Goal: Task Accomplishment & Management: Use online tool/utility

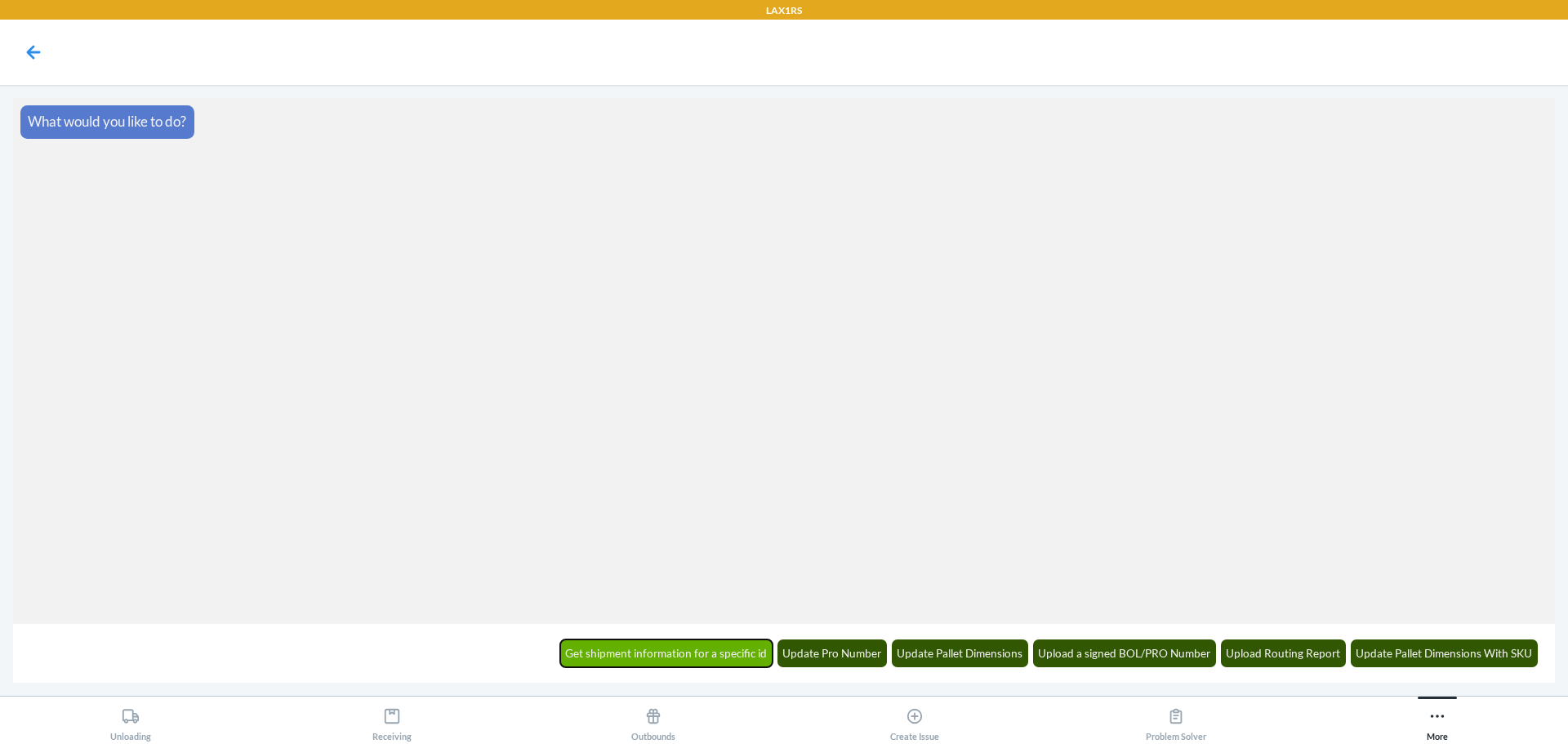
click at [746, 655] on button "Get shipment information for a specific id" at bounding box center [667, 654] width 213 height 28
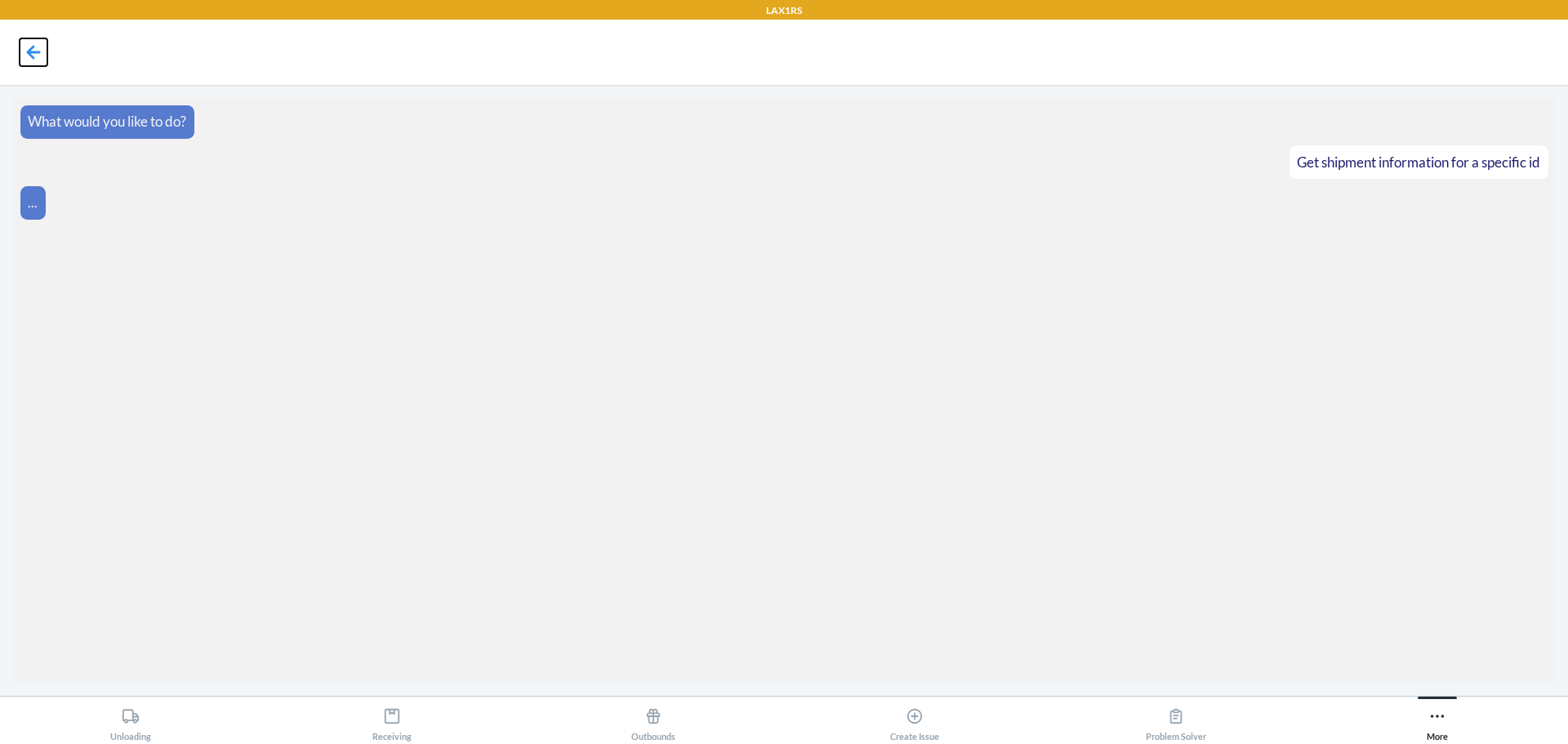
click at [26, 44] on icon at bounding box center [34, 52] width 28 height 28
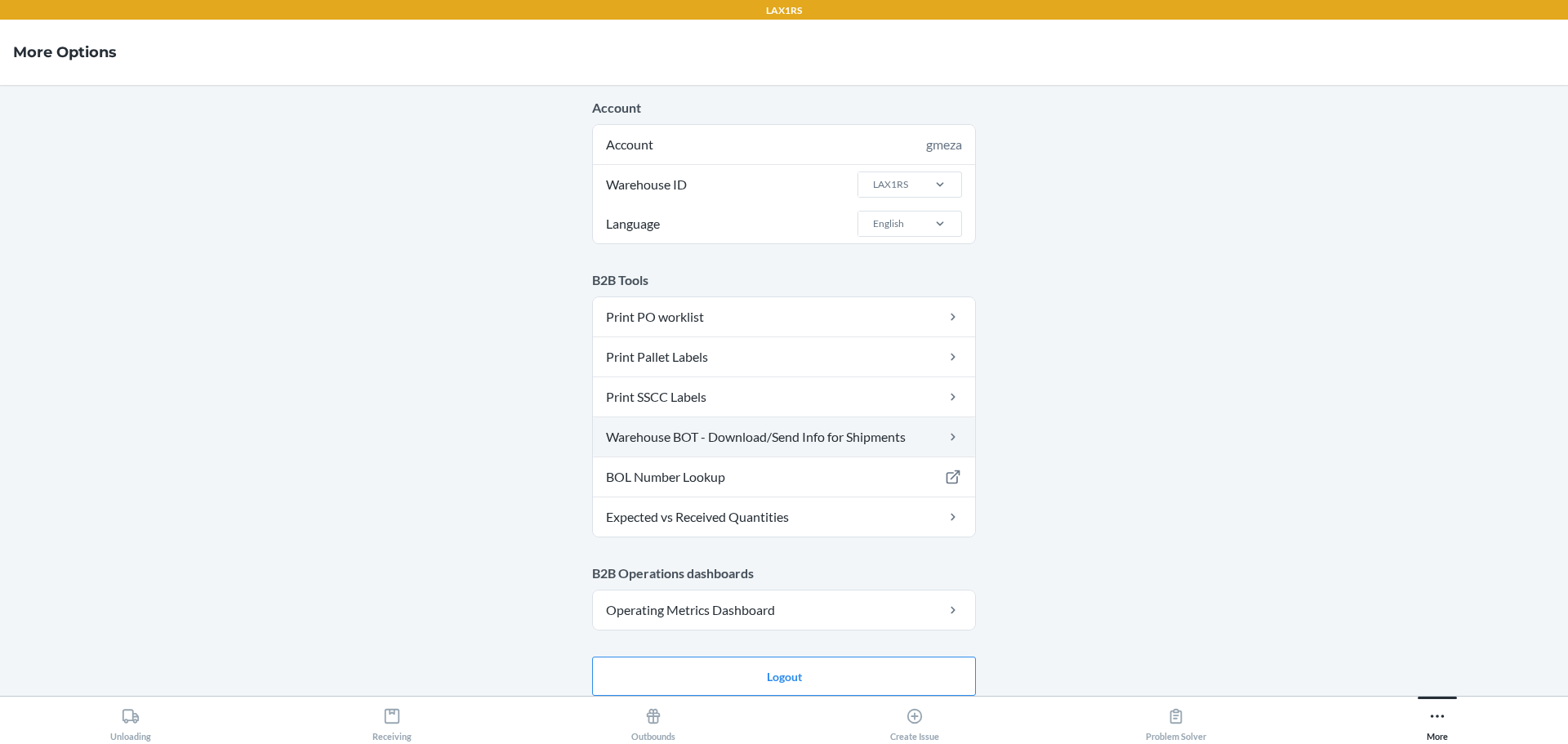
click at [788, 436] on link "Warehouse BOT - Download/Send Info for Shipments" at bounding box center [784, 436] width 382 height 39
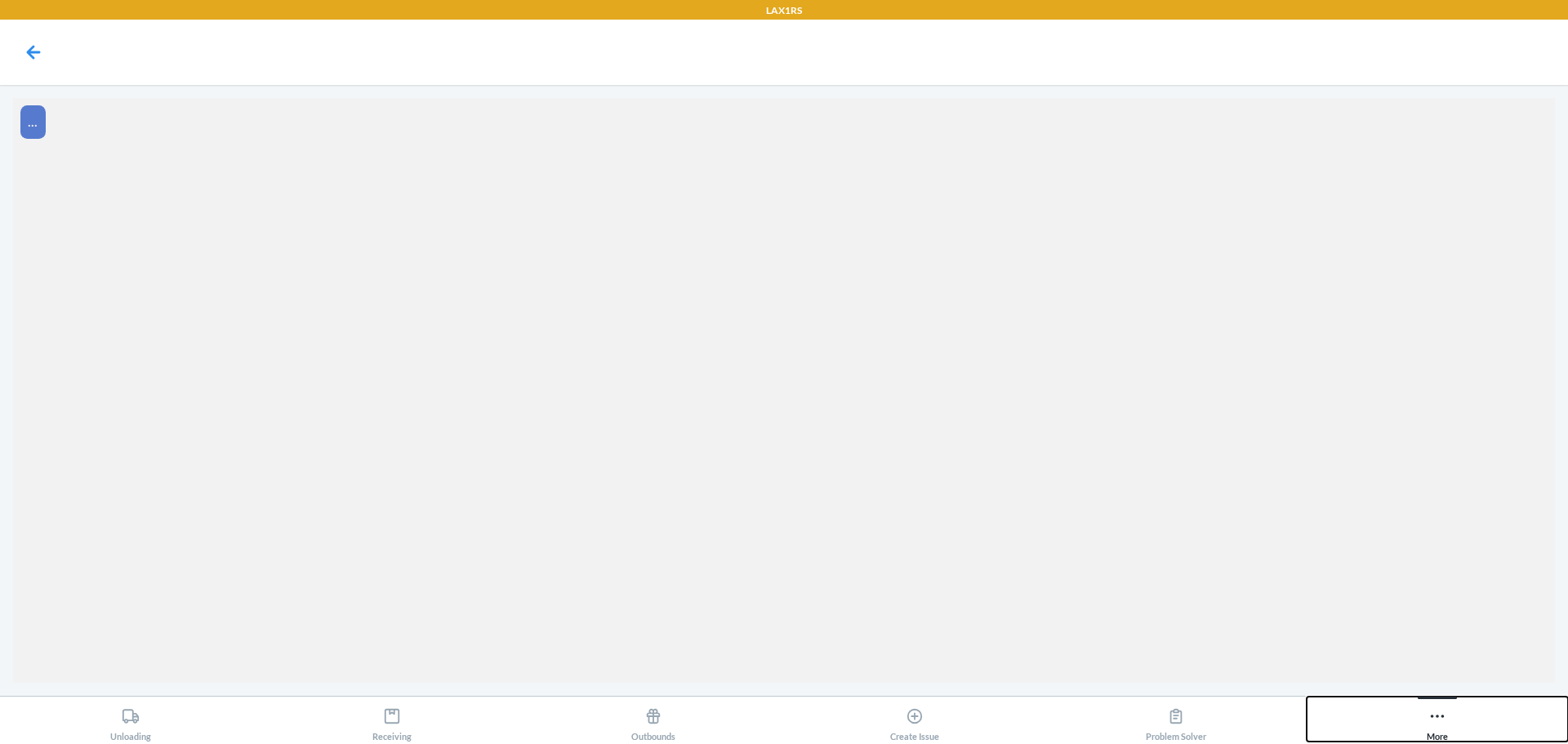
click at [1408, 717] on button "More" at bounding box center [1437, 719] width 261 height 45
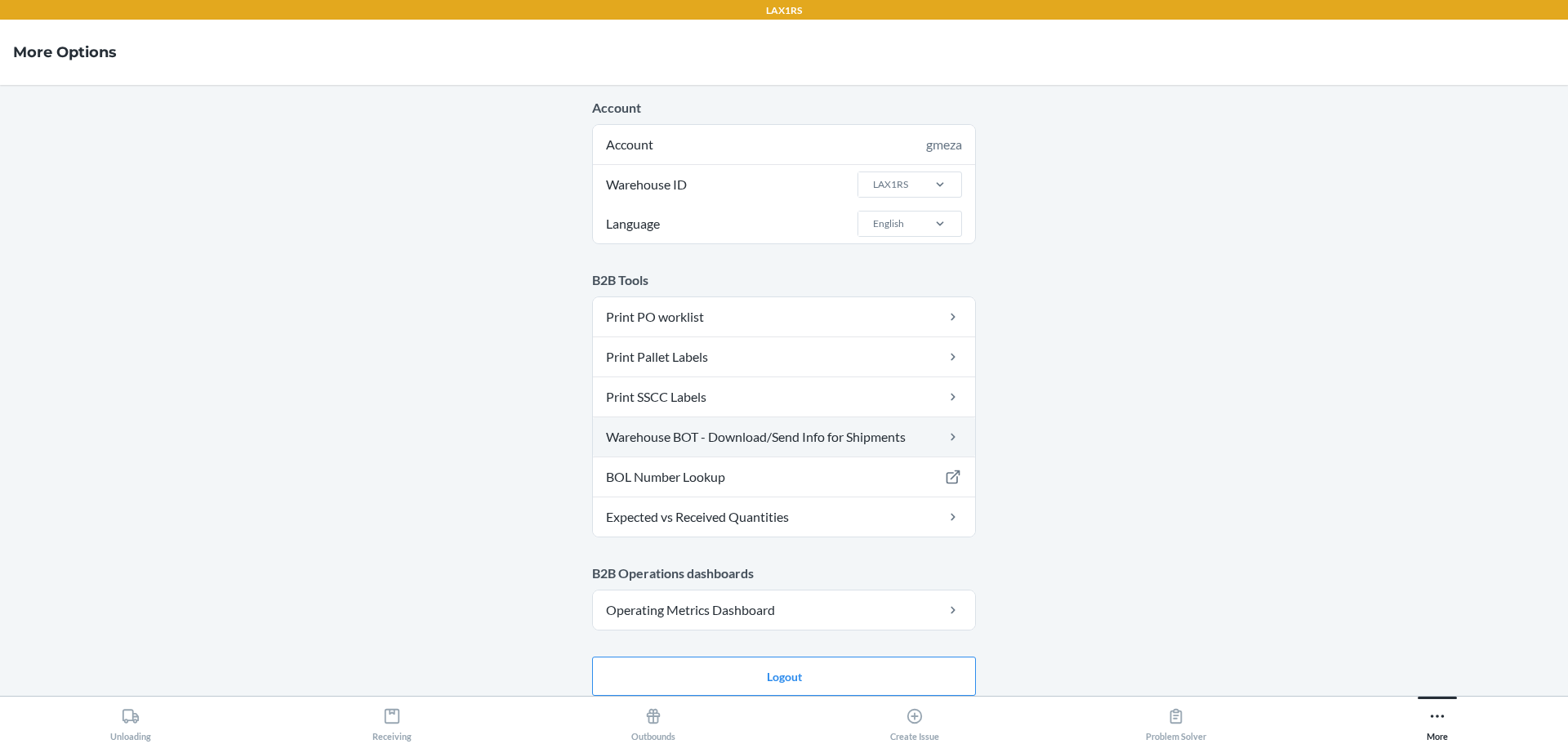
click at [860, 444] on link "Warehouse BOT - Download/Send Info for Shipments" at bounding box center [784, 436] width 382 height 39
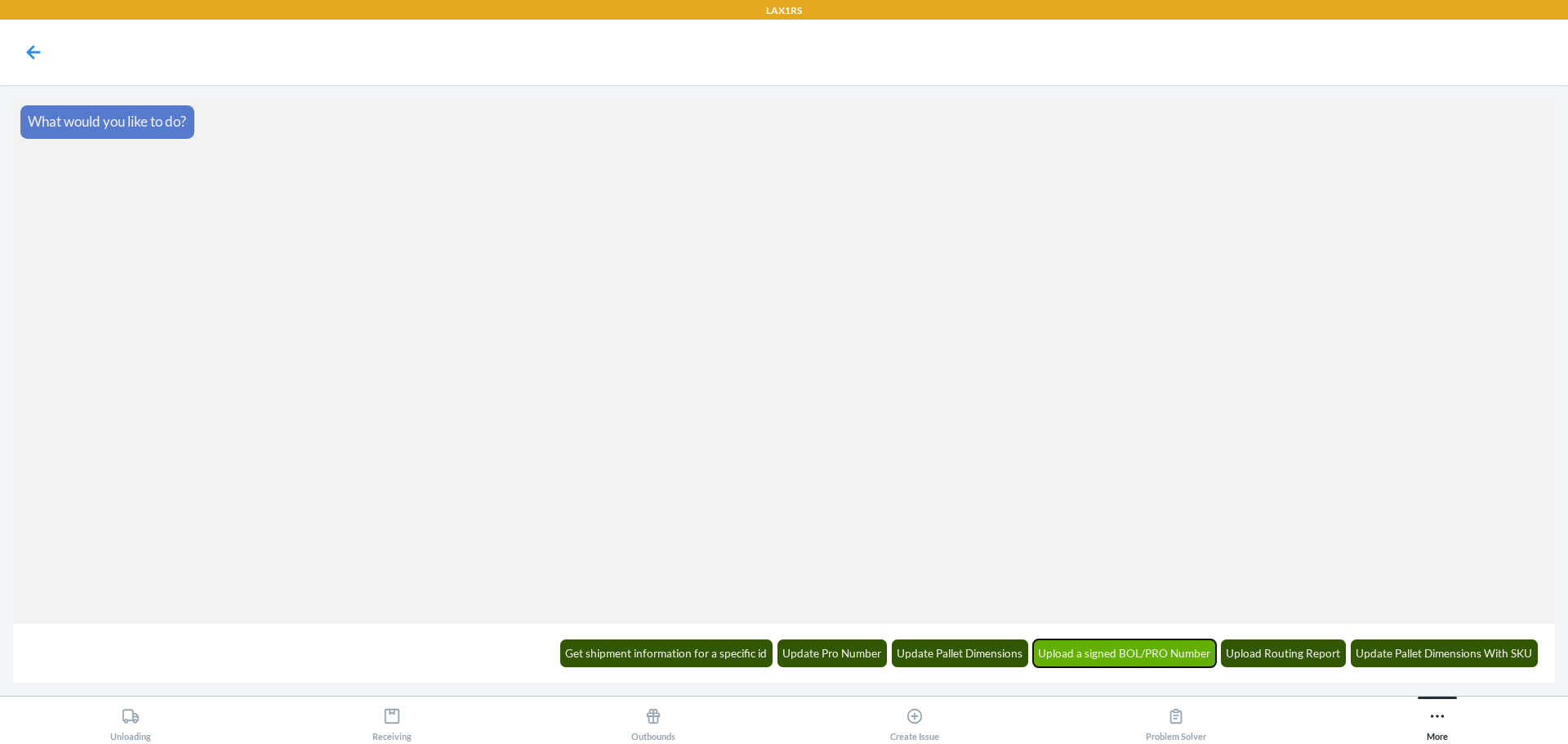
click at [1184, 653] on button "Upload a signed BOL/PRO Number" at bounding box center [1125, 654] width 183 height 28
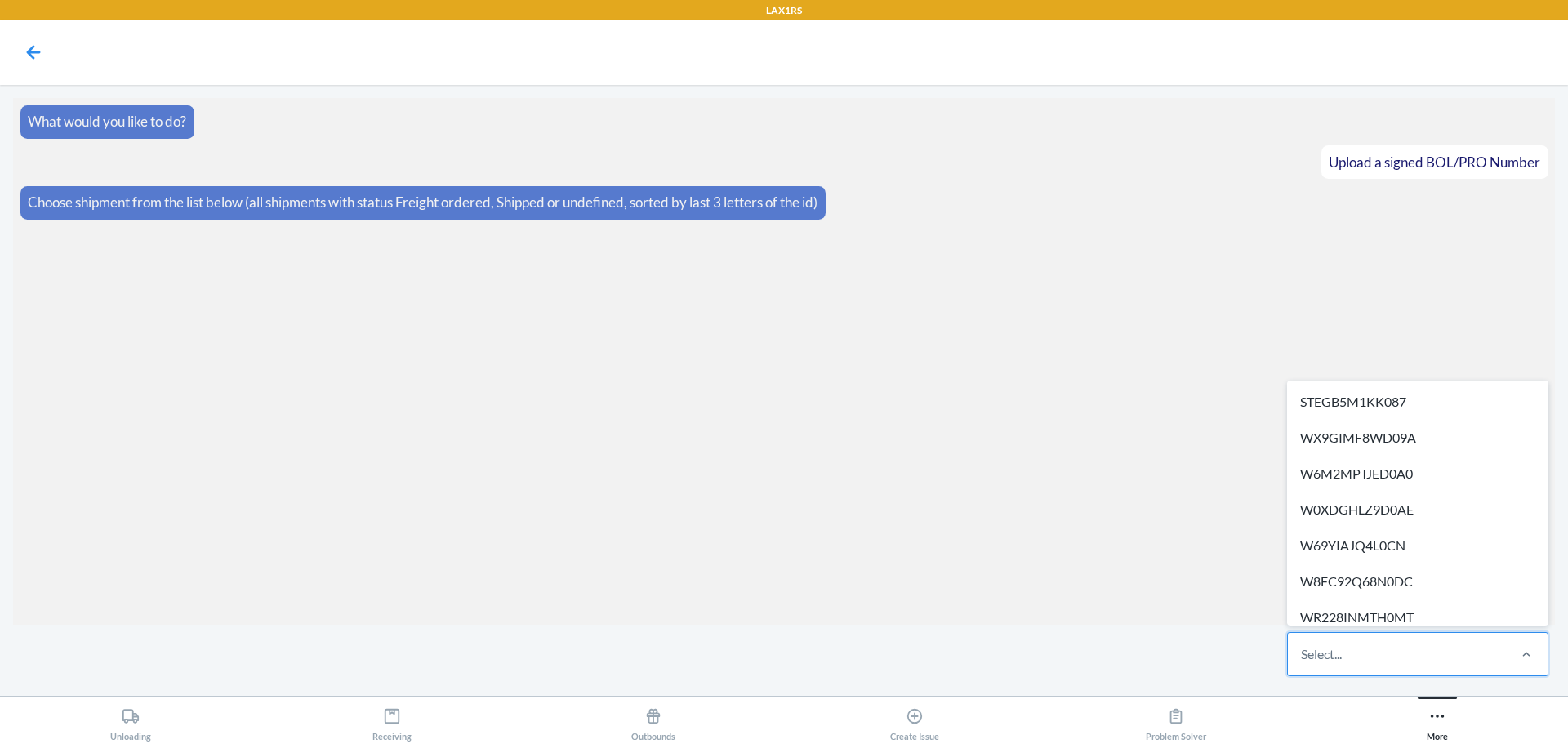
click at [1356, 655] on div "Select..." at bounding box center [1396, 654] width 217 height 42
click at [1303, 655] on input "option STEGB5M1KK087 focused, 1 of 516. 516 results available. Use Up and Down …" at bounding box center [1302, 655] width 2 height 20
type input "wvktxstl4d8tk"
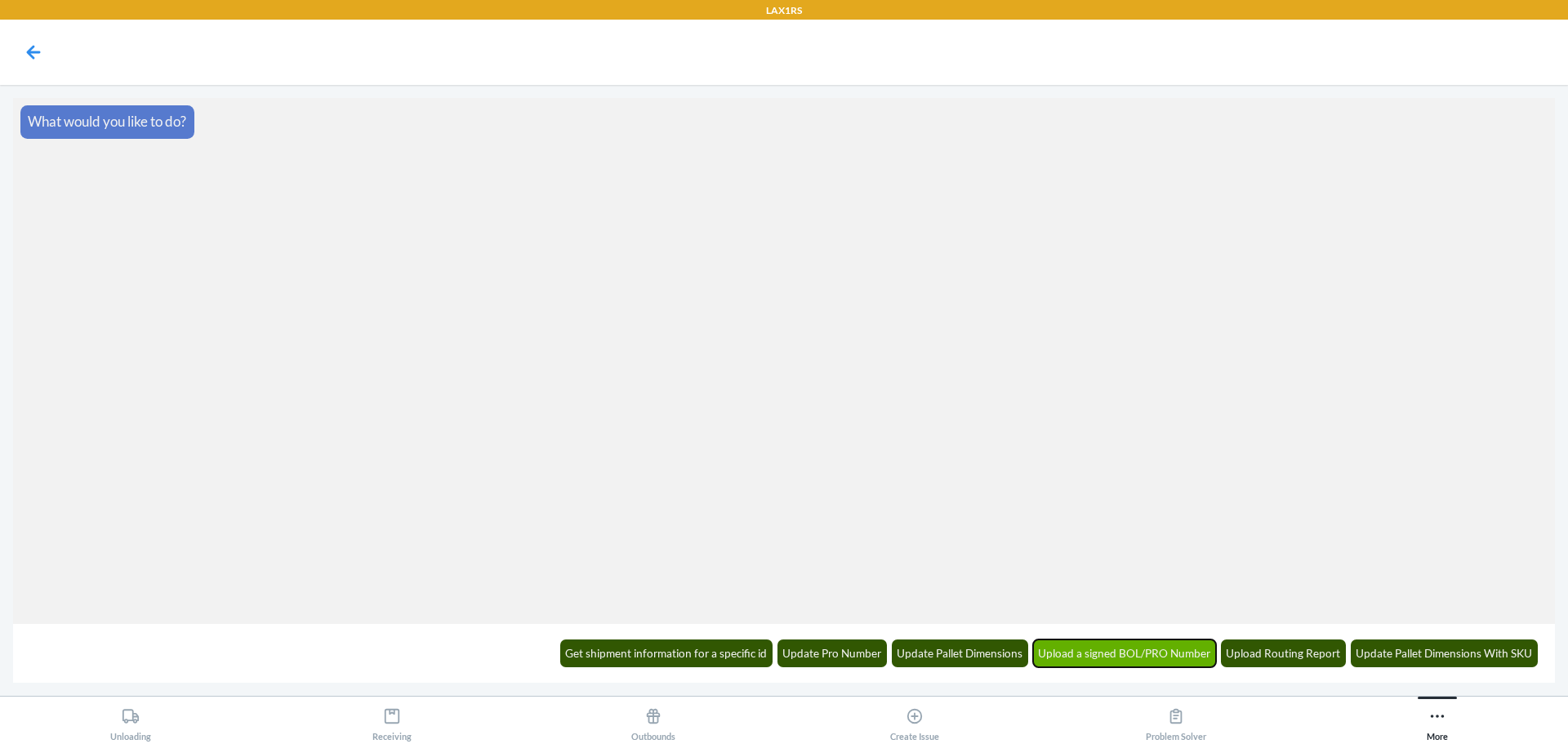
click at [1142, 653] on button "Upload a signed BOL/PRO Number" at bounding box center [1125, 654] width 183 height 28
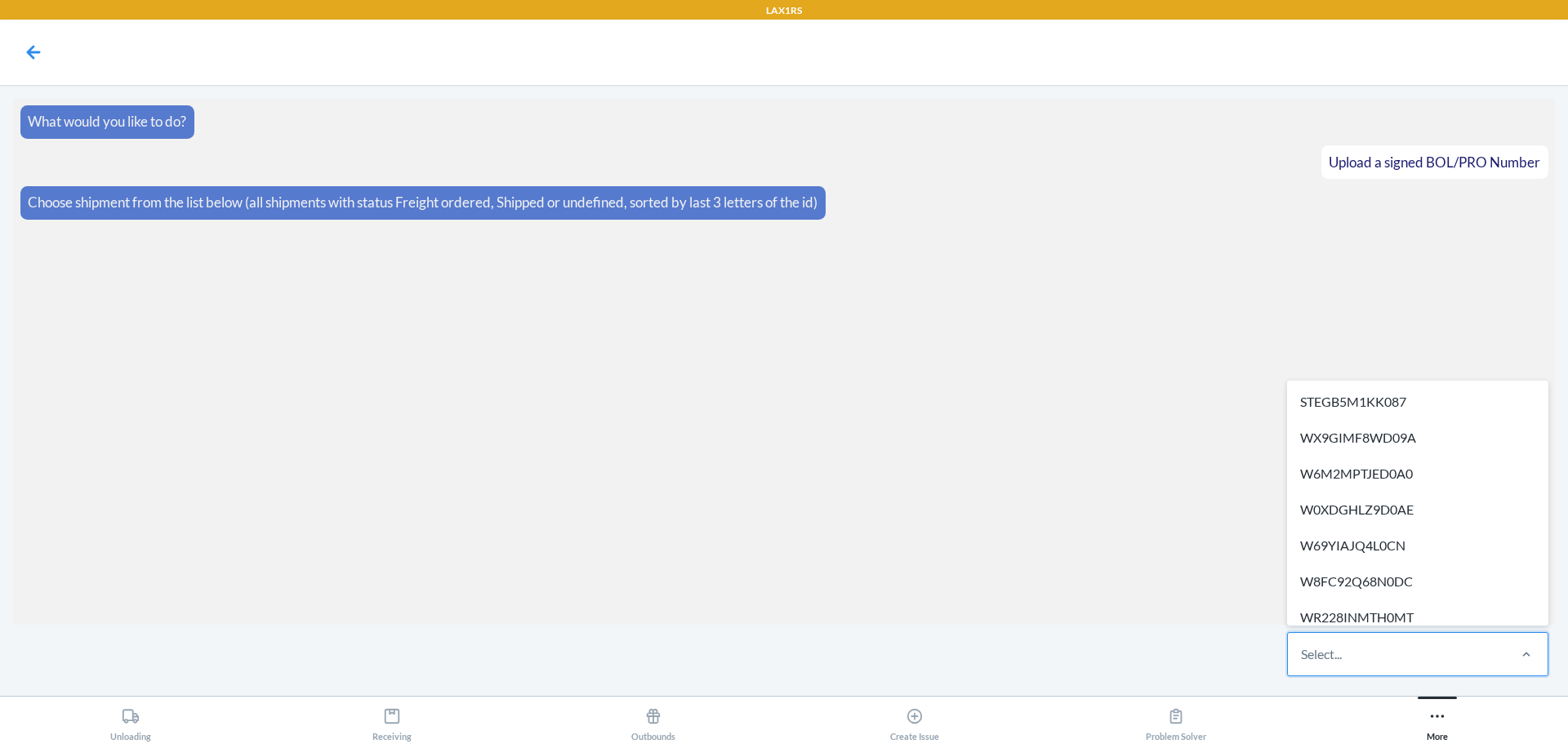
click at [1481, 665] on div "Select..." at bounding box center [1396, 654] width 217 height 42
click at [1303, 664] on input "option STEGB5M1KK087 focused, 1 of 516. 516 results available. Use Up and Down …" at bounding box center [1302, 655] width 2 height 20
type input "wvktxstl4d8tk"
click at [1404, 671] on div "Select..." at bounding box center [1396, 654] width 217 height 42
click at [1303, 664] on input "option STEGB5M1KK087 focused, 1 of 516. 516 results available. Use Up and Down …" at bounding box center [1302, 655] width 2 height 20
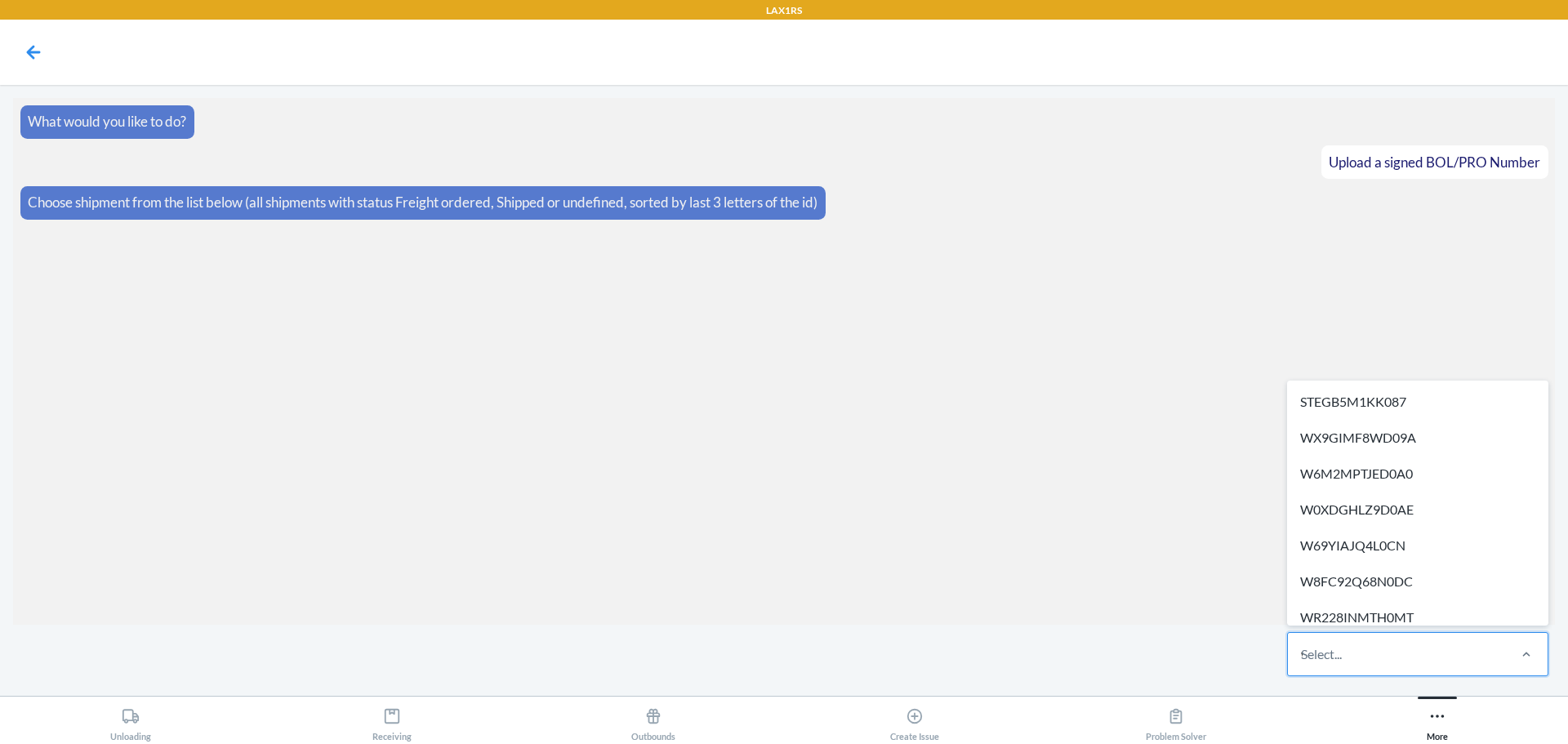
type input "wvktxstl4d8tk"
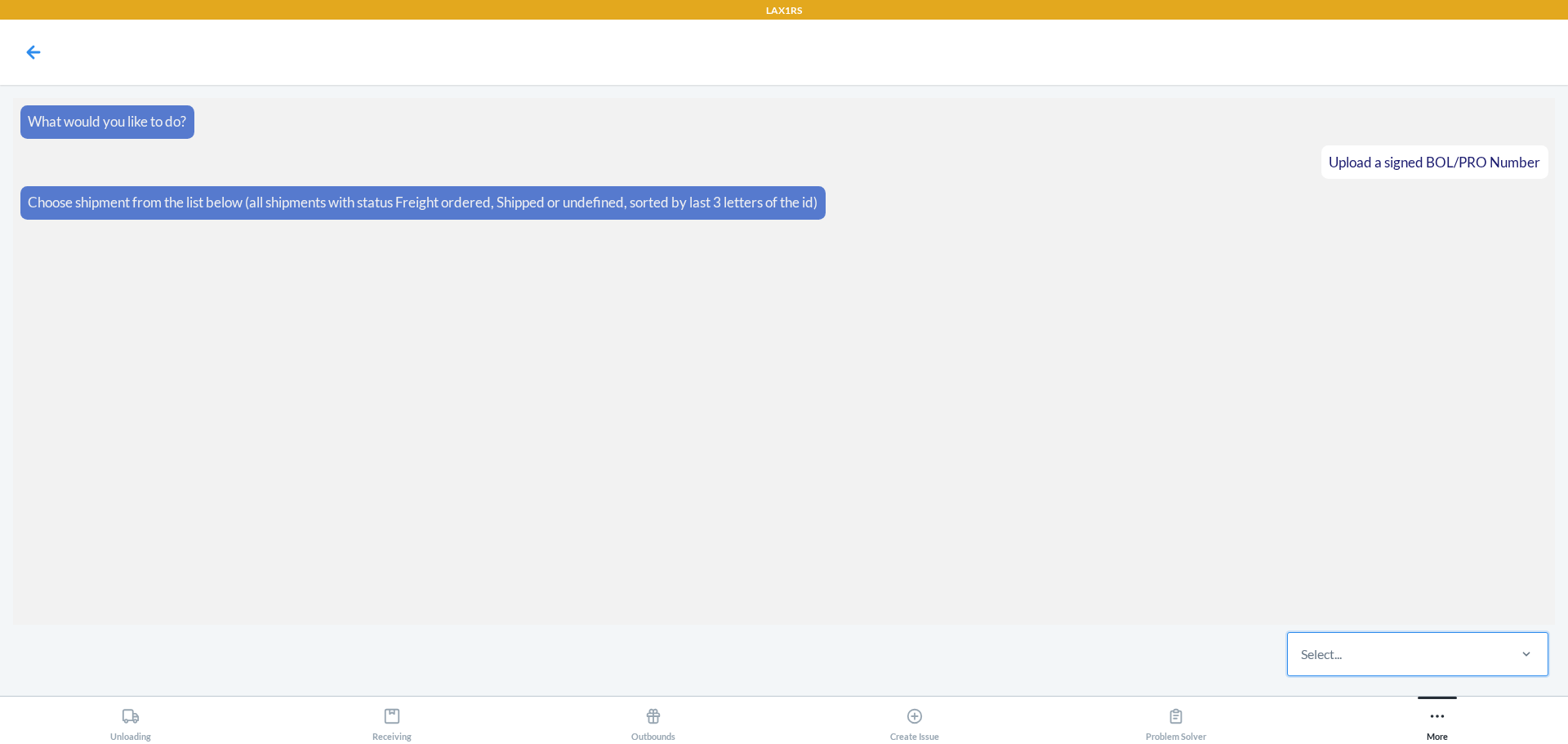
drag, startPoint x: 1433, startPoint y: 648, endPoint x: 1301, endPoint y: 649, distance: 132.0
click at [1301, 649] on div "Select..." at bounding box center [1396, 654] width 217 height 42
click at [1301, 649] on input "0 results available. Select is focused ,type to refine list, press Down to open…" at bounding box center [1302, 655] width 2 height 20
click at [1168, 574] on section "What would you like to do? Upload a signed BOL/PRO Number Choose shipment from …" at bounding box center [784, 361] width 1542 height 527
click at [1421, 688] on main "What would you like to do? Upload a signed BOL/PRO Number Choose shipment from …" at bounding box center [784, 390] width 1568 height 611
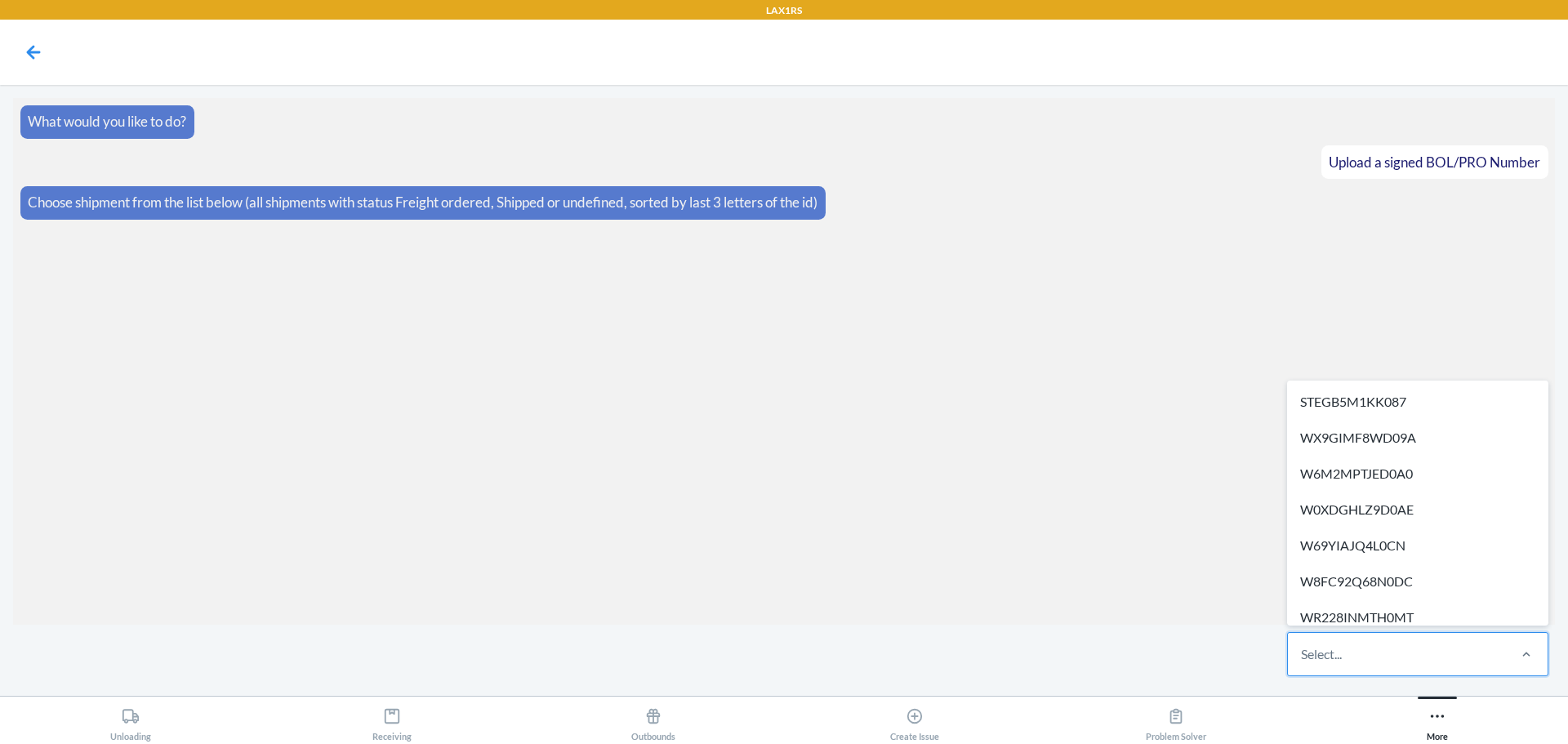
click at [1416, 661] on div "Select..." at bounding box center [1396, 654] width 217 height 42
click at [1303, 661] on input "option STEGB5M1KK087 focused, 1 of 516. 516 results available. Use Up and Down …" at bounding box center [1302, 655] width 2 height 20
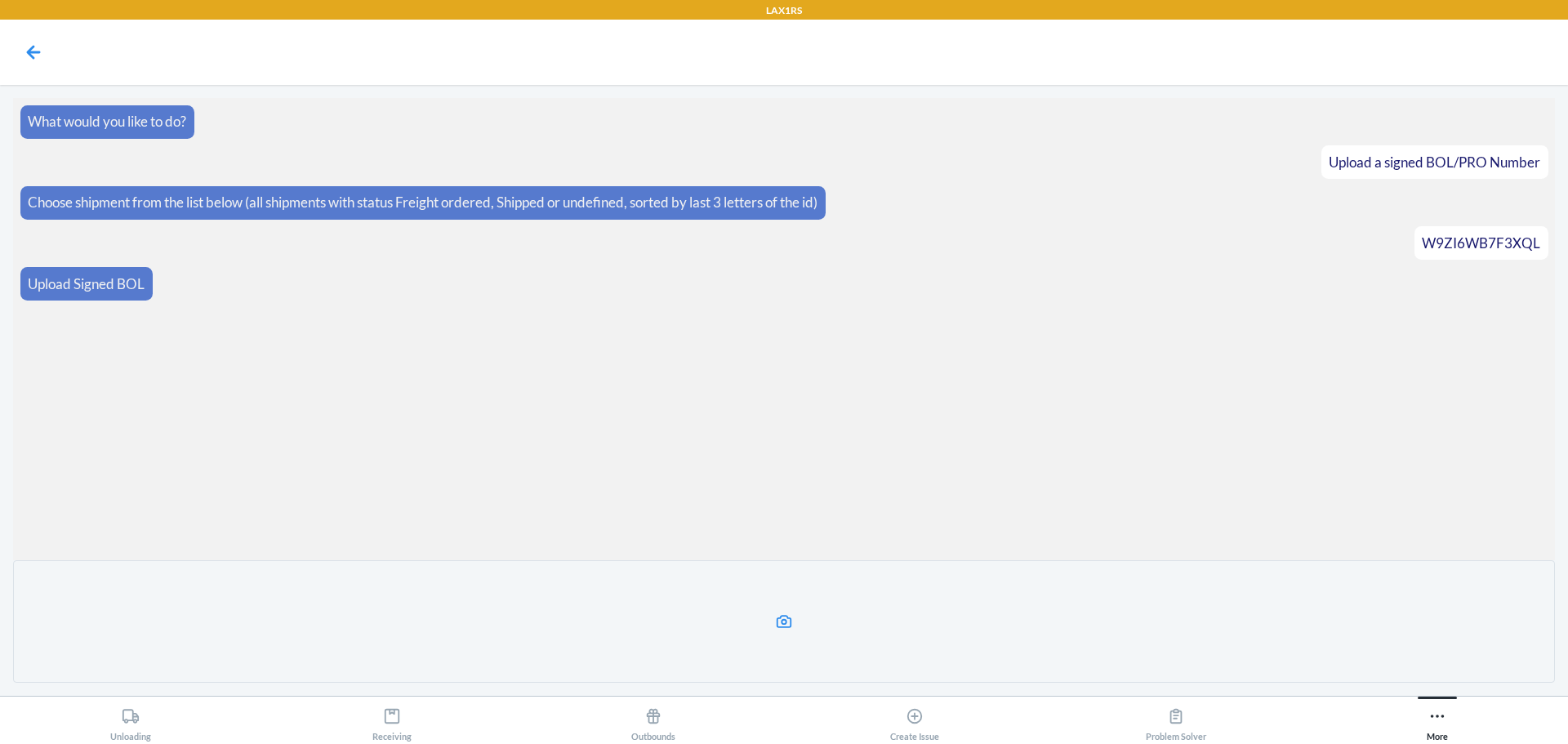
click at [950, 605] on label at bounding box center [784, 622] width 1542 height 122
click at [0, 0] on input "file" at bounding box center [0, 0] width 0 height 0
